Goal: Task Accomplishment & Management: Use online tool/utility

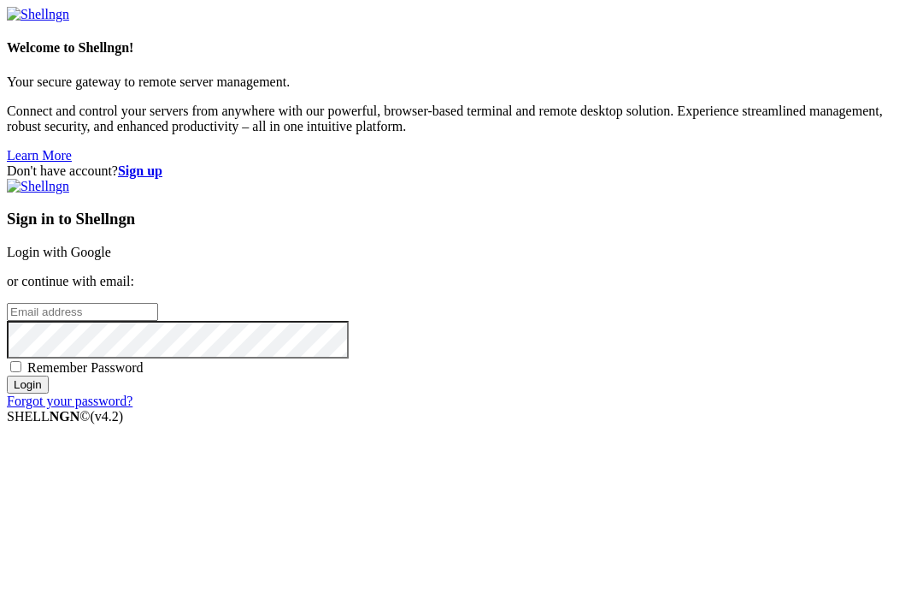
scroll to position [132, 0]
type input "[EMAIL_ADDRESS][DOMAIN_NAME]"
click at [144, 375] on span "Remember Password" at bounding box center [85, 367] width 116 height 15
click at [21, 372] on input "Remember Password" at bounding box center [15, 366] width 11 height 11
checkbox input "true"
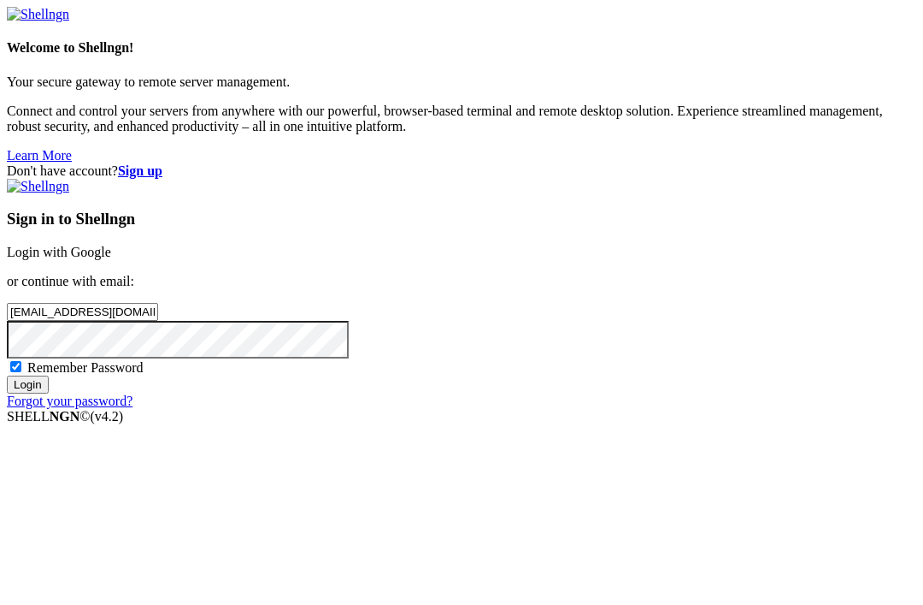
click at [49, 393] on input "Login" at bounding box center [28, 384] width 42 height 18
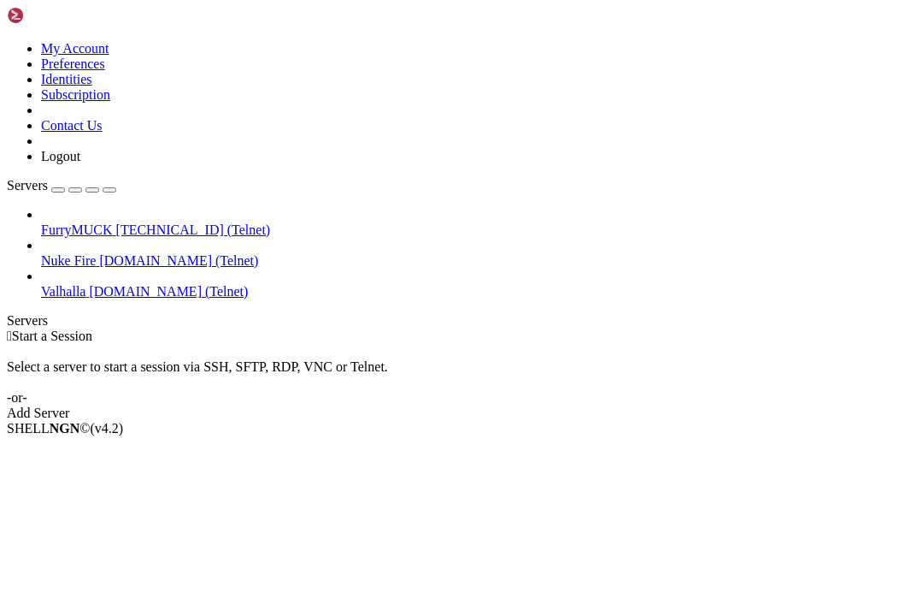
click at [53, 222] on span "FurryMUCK" at bounding box center [77, 229] width 72 height 15
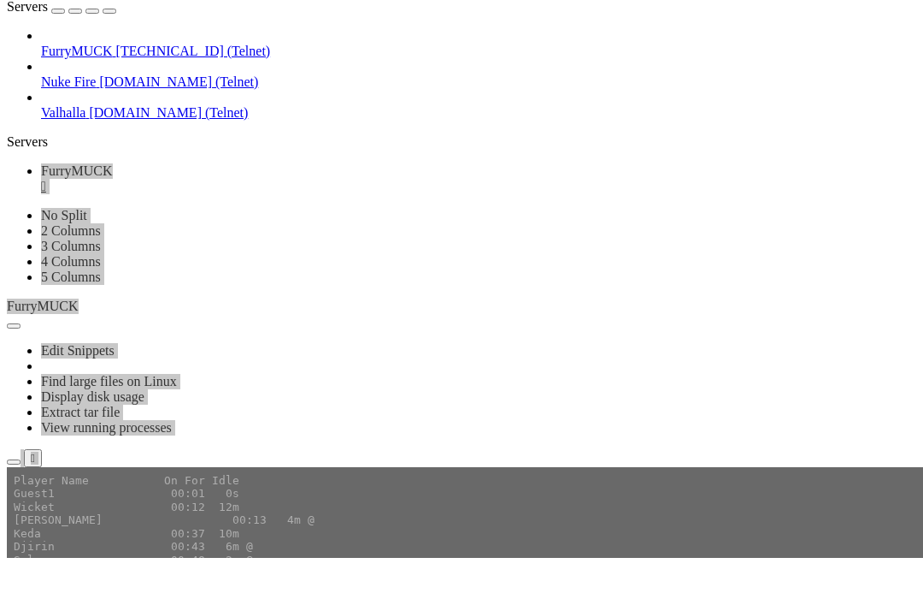
scroll to position [1293, 0]
click at [66, 121] on span "Nuke Fire" at bounding box center [68, 128] width 55 height 15
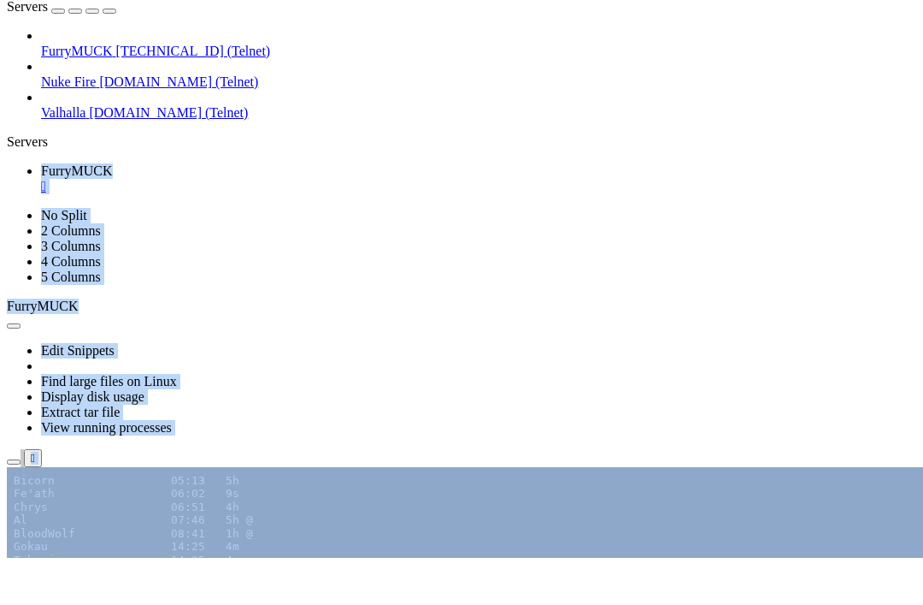
click at [66, 121] on span "Nuke Fire" at bounding box center [68, 128] width 55 height 15
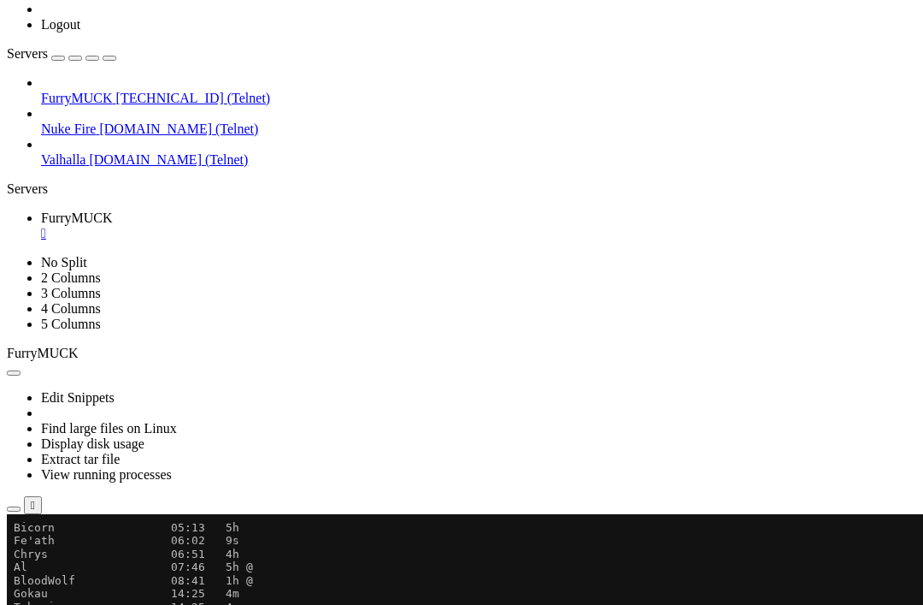
click at [96, 132] on span "Nuke Fire" at bounding box center [68, 128] width 55 height 15
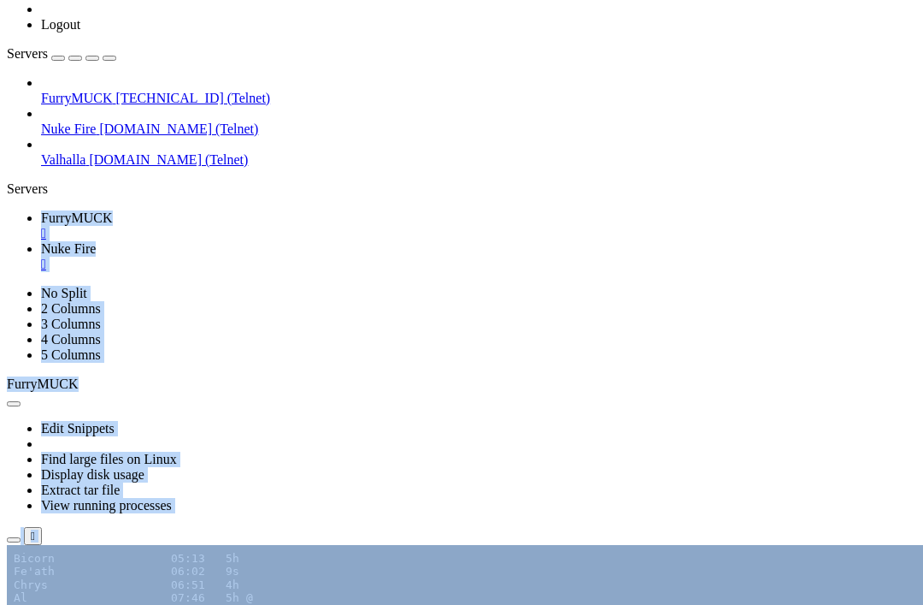
scroll to position [0, 0]
click at [322, 226] on div "" at bounding box center [479, 233] width 876 height 15
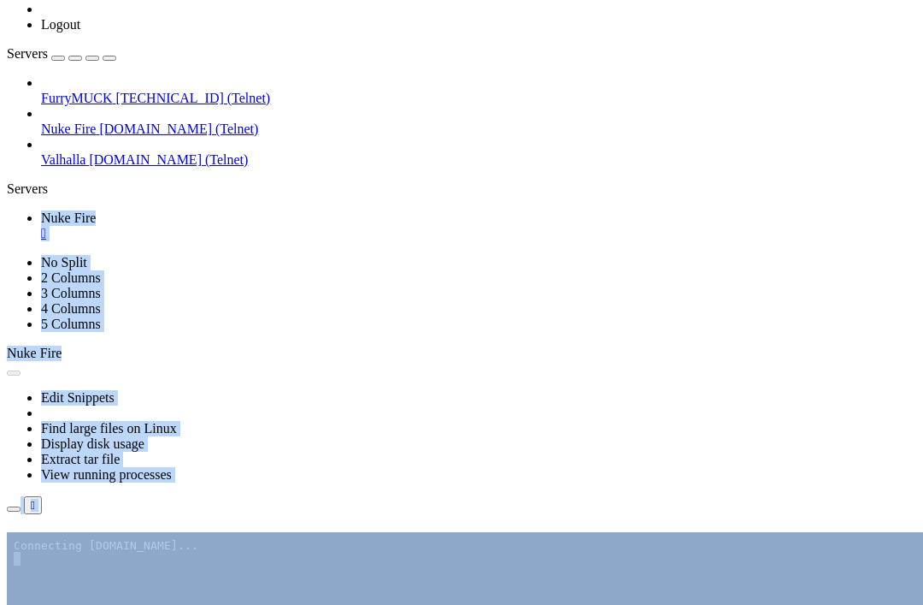
drag, startPoint x: 574, startPoint y: 230, endPoint x: 360, endPoint y: 151, distance: 227.8
click at [75, 547] on button "Reconnect" at bounding box center [41, 556] width 68 height 18
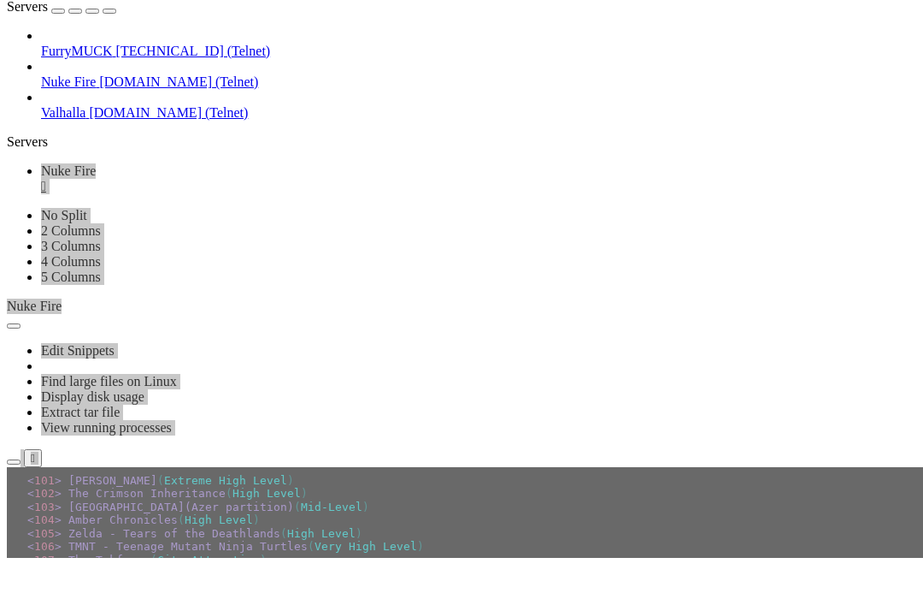
scroll to position [41738, 0]
drag, startPoint x: 163, startPoint y: 902, endPoint x: 364, endPoint y: 902, distance: 200.9
copy x-row "ne9nw8n2wn3w3nw2n4w2nuen2e2n"
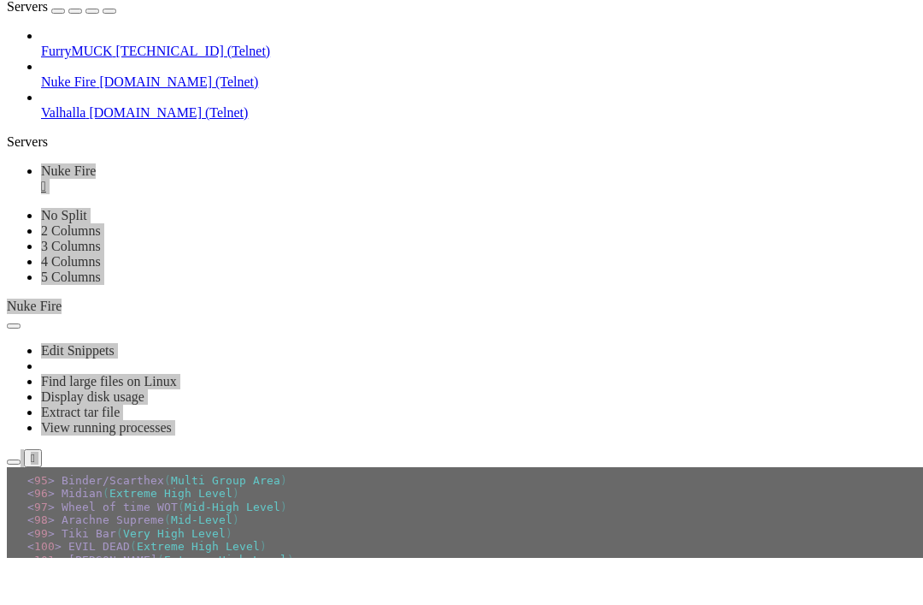
scroll to position [48892, 0]
drag, startPoint x: 373, startPoint y: 862, endPoint x: 162, endPoint y: 862, distance: 211.2
copy x-row "e9s3e5s24enen2e10n4e2ne5nenen"
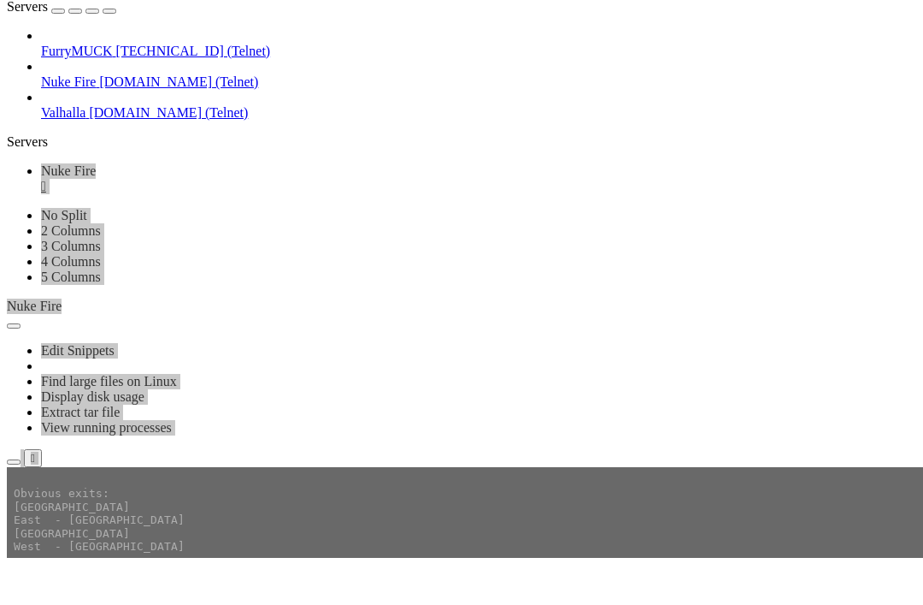
scroll to position [58000, 0]
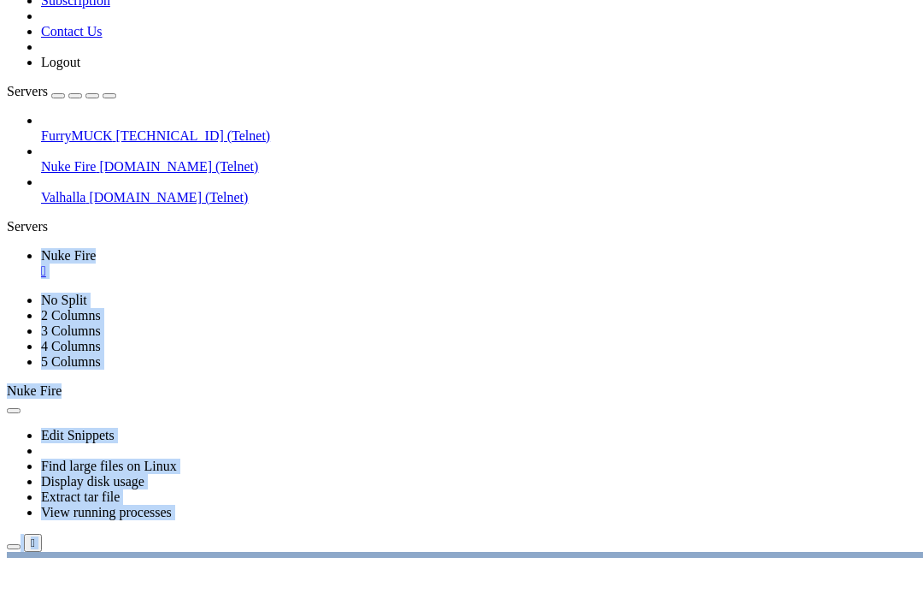
scroll to position [61828, 0]
